Goal: Check status: Check status

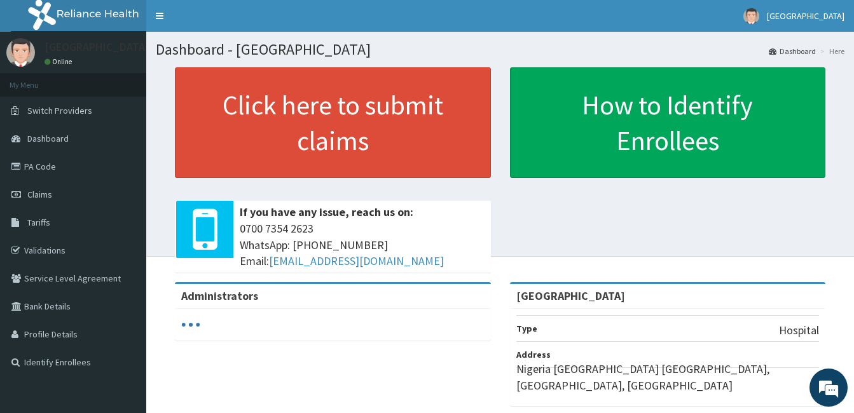
click at [41, 191] on span "Claims" at bounding box center [39, 194] width 25 height 11
drag, startPoint x: 0, startPoint y: 0, endPoint x: 41, endPoint y: 191, distance: 195.1
click at [41, 191] on span "Claims" at bounding box center [39, 194] width 25 height 11
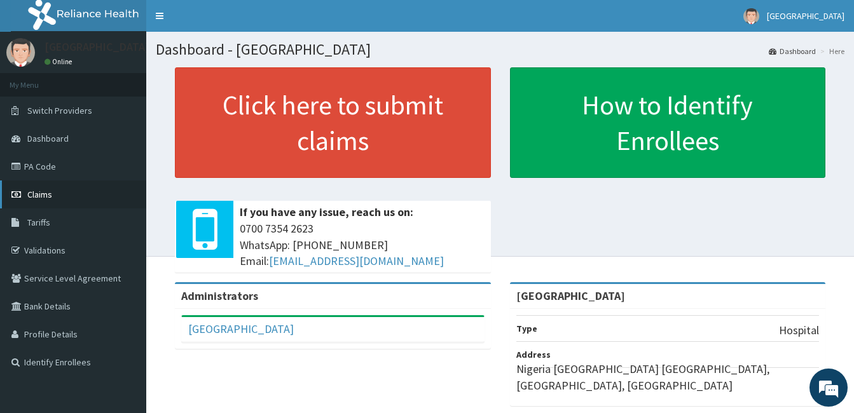
click at [39, 192] on span "Claims" at bounding box center [39, 194] width 25 height 11
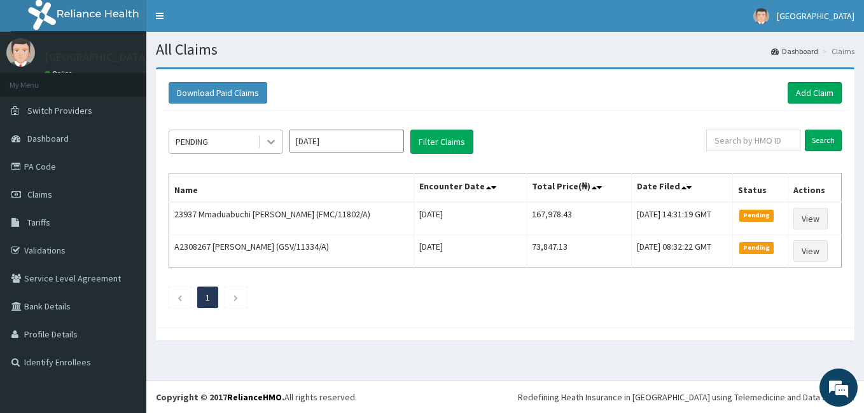
click at [273, 145] on icon at bounding box center [271, 141] width 13 height 13
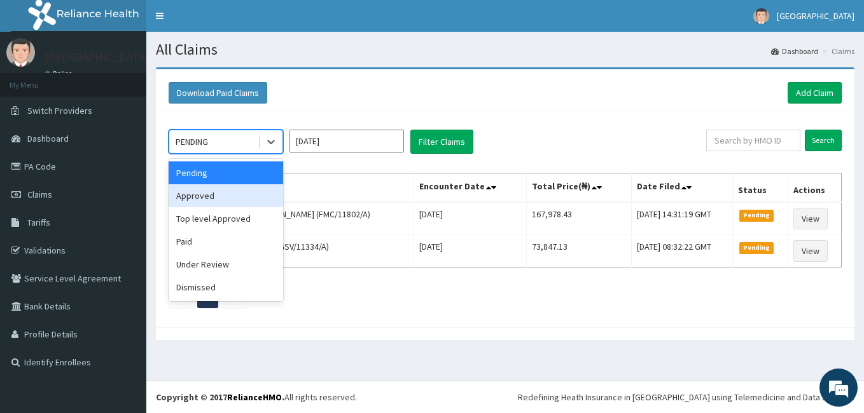
click at [234, 196] on div "Approved" at bounding box center [226, 195] width 114 height 23
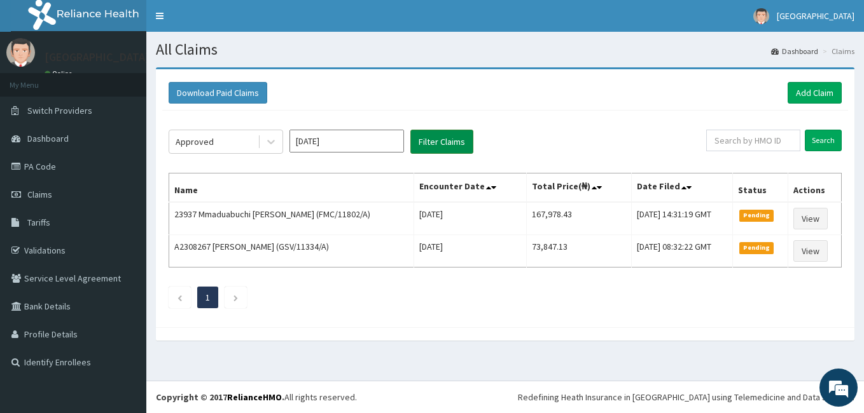
click at [437, 139] on button "Filter Claims" at bounding box center [441, 142] width 63 height 24
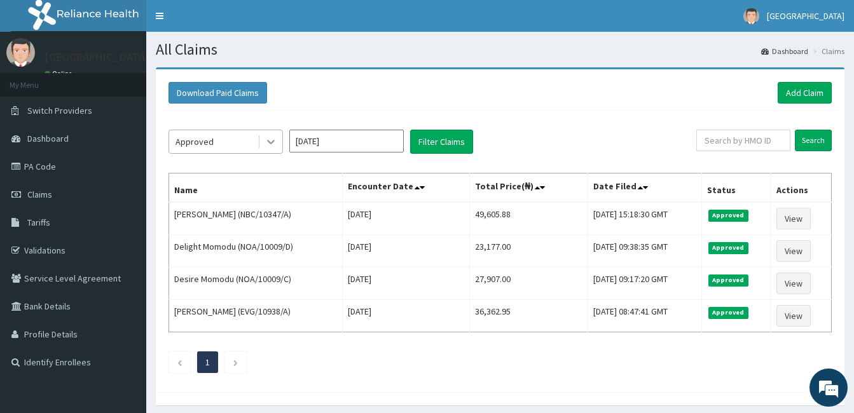
click at [268, 142] on icon at bounding box center [271, 141] width 13 height 13
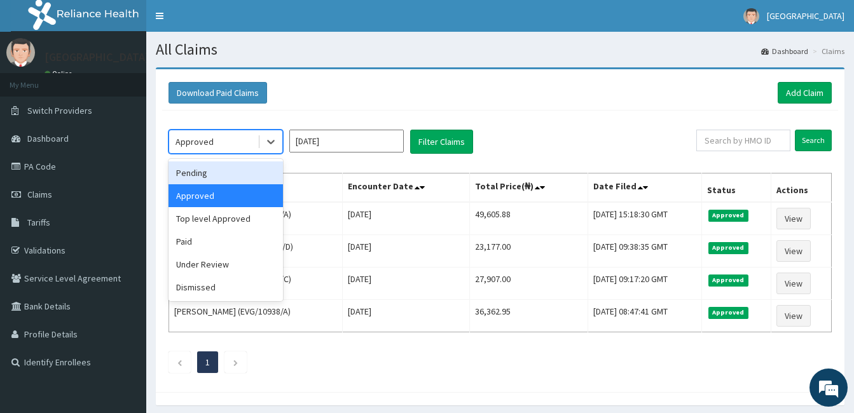
click at [261, 174] on div "Pending" at bounding box center [226, 173] width 114 height 23
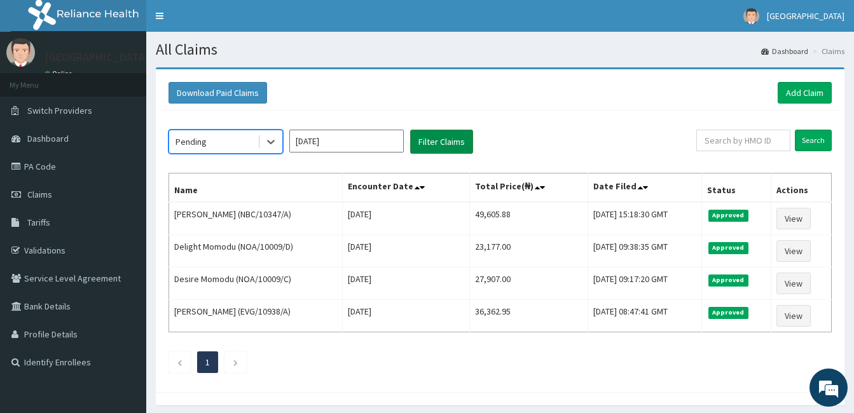
click at [420, 148] on button "Filter Claims" at bounding box center [441, 142] width 63 height 24
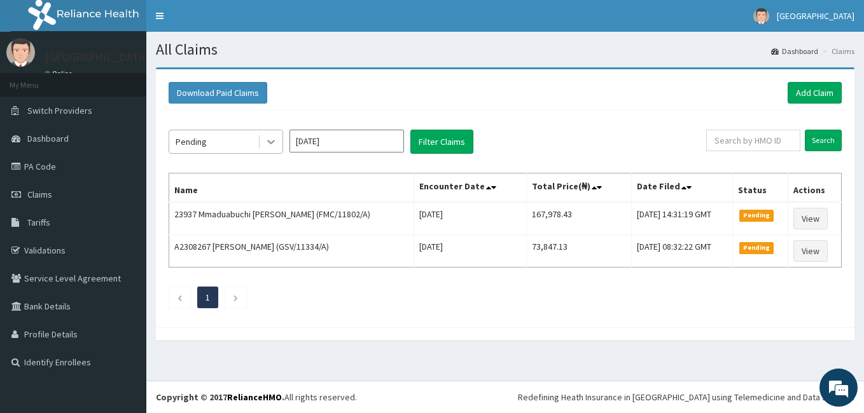
click at [271, 141] on icon at bounding box center [271, 141] width 13 height 13
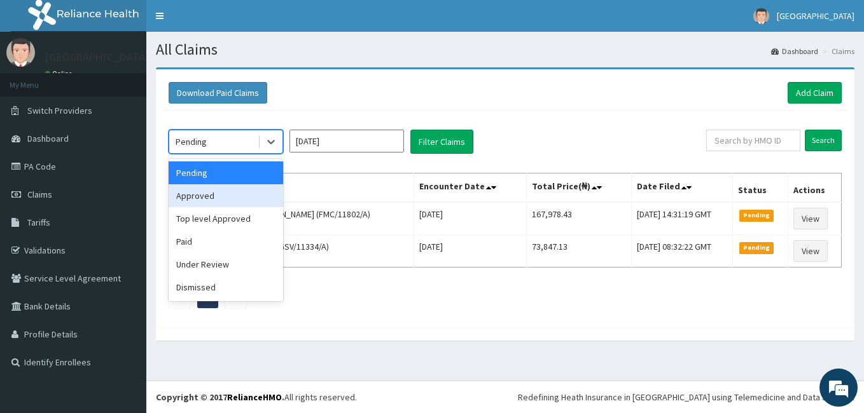
click at [249, 197] on div "Approved" at bounding box center [226, 195] width 114 height 23
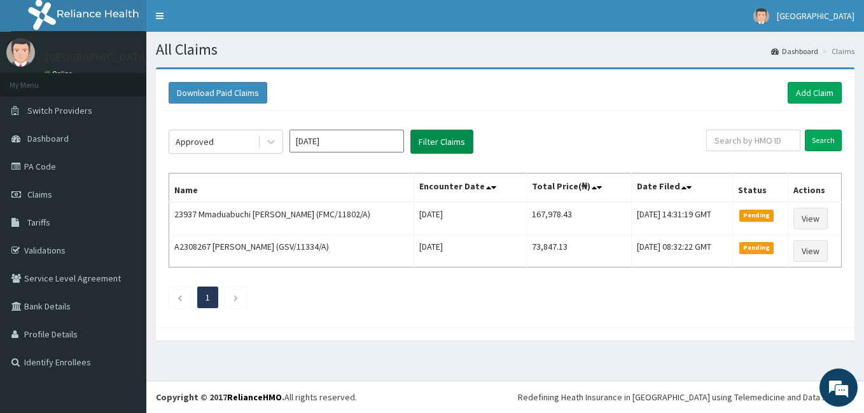
click at [439, 138] on button "Filter Claims" at bounding box center [441, 142] width 63 height 24
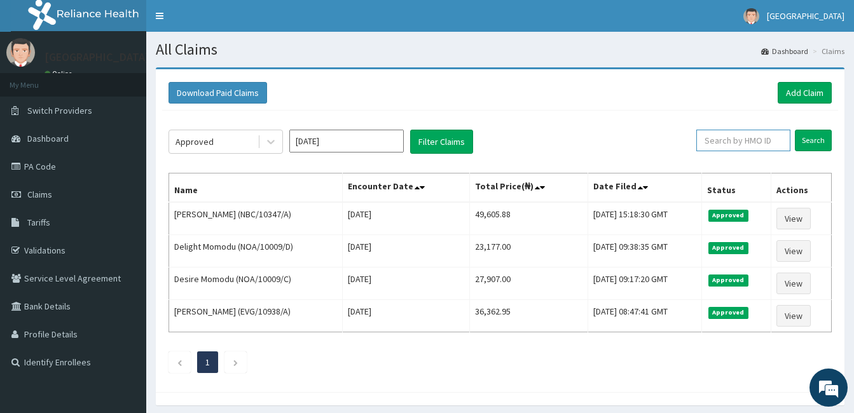
click at [730, 138] on input "text" at bounding box center [743, 141] width 94 height 22
type input "FMC/11503/A"
click at [795, 130] on input "Search" at bounding box center [813, 141] width 37 height 22
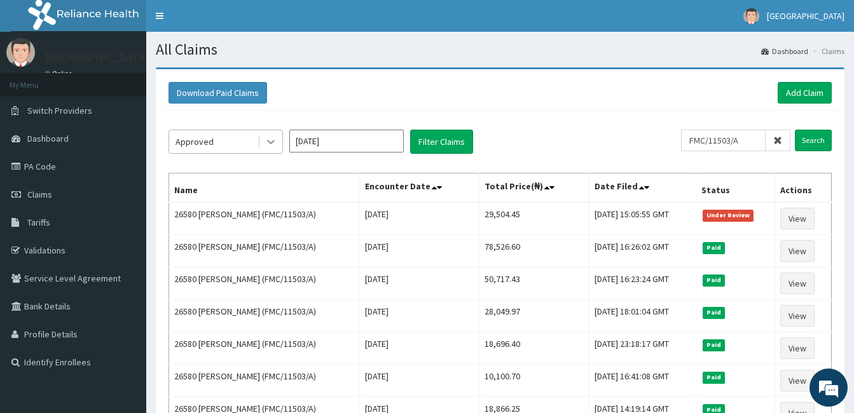
click at [272, 141] on icon at bounding box center [271, 141] width 13 height 13
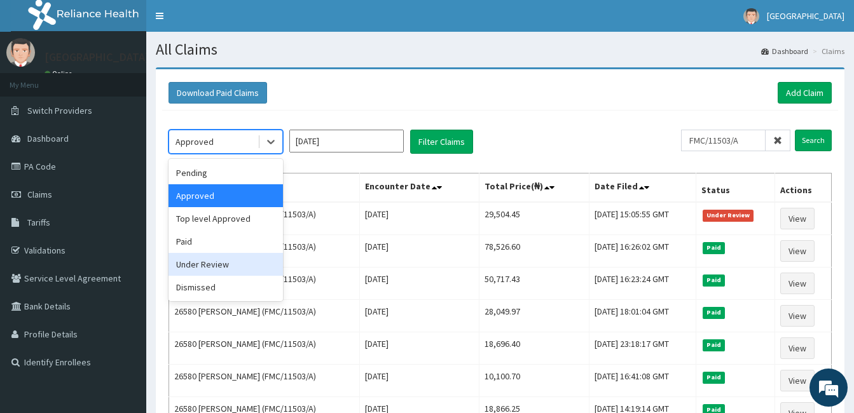
click at [235, 263] on div "Under Review" at bounding box center [226, 264] width 114 height 23
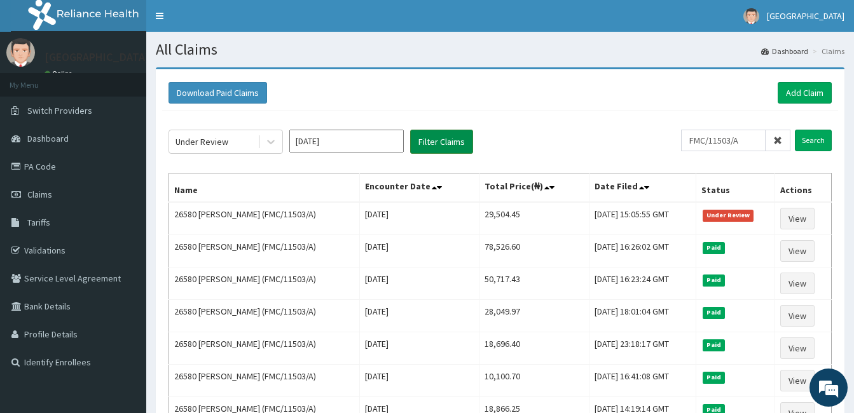
click at [431, 143] on button "Filter Claims" at bounding box center [441, 142] width 63 height 24
